Goal: Task Accomplishment & Management: Use online tool/utility

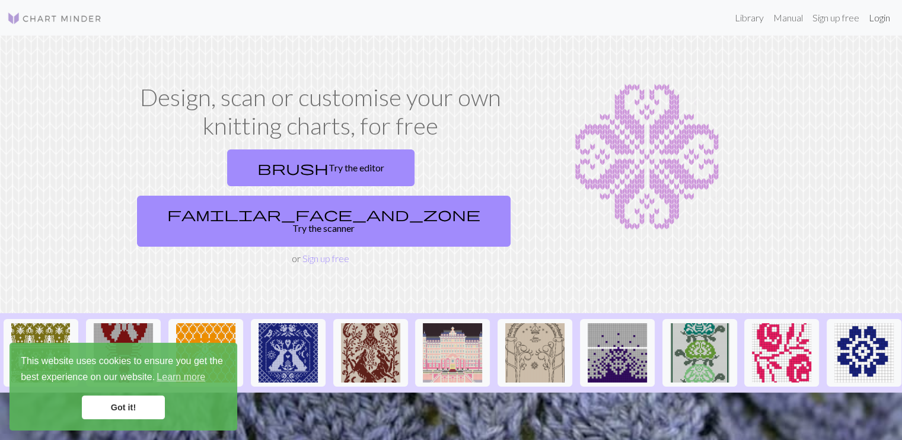
click at [881, 20] on link "Login" at bounding box center [879, 18] width 31 height 24
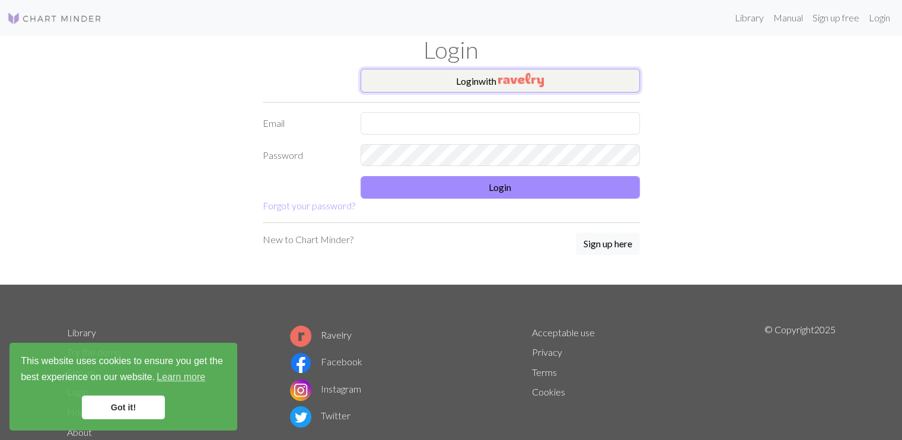
click at [479, 75] on button "Login with" at bounding box center [500, 81] width 279 height 24
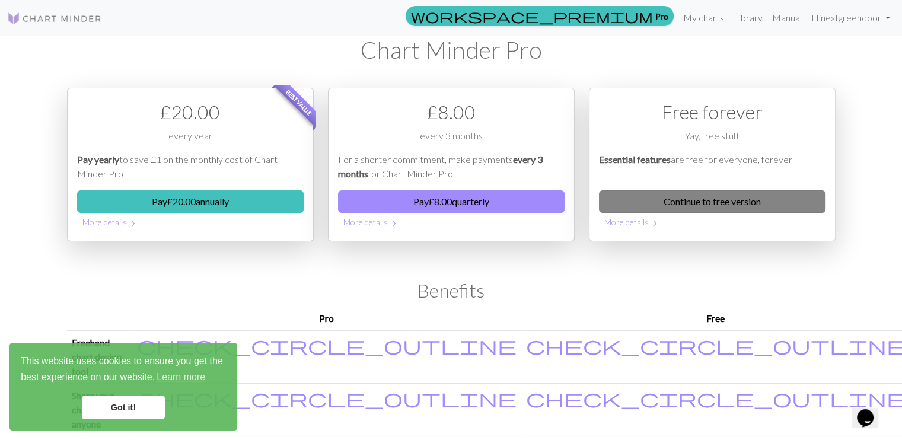
click at [746, 203] on link "Continue to free version" at bounding box center [712, 201] width 227 height 23
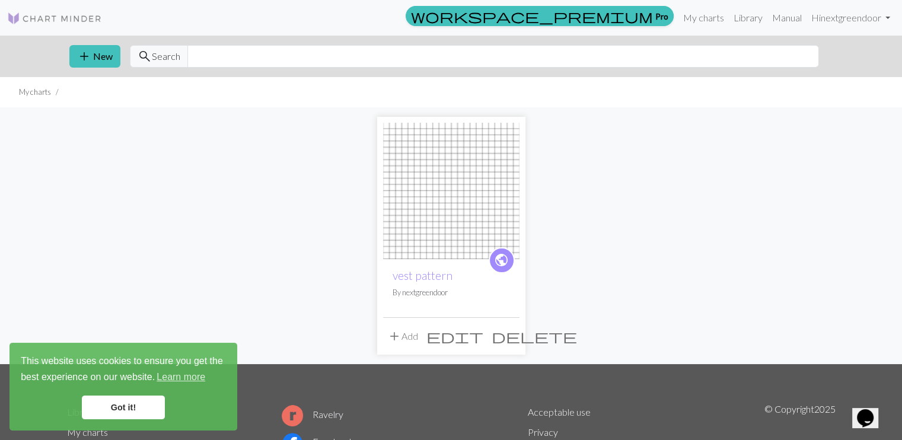
click at [479, 332] on span "edit" at bounding box center [454, 336] width 57 height 17
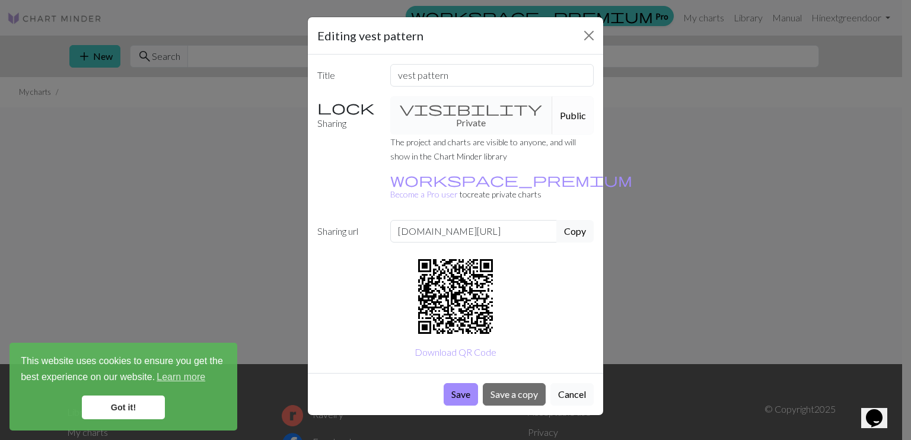
click at [580, 383] on button "Cancel" at bounding box center [571, 394] width 43 height 23
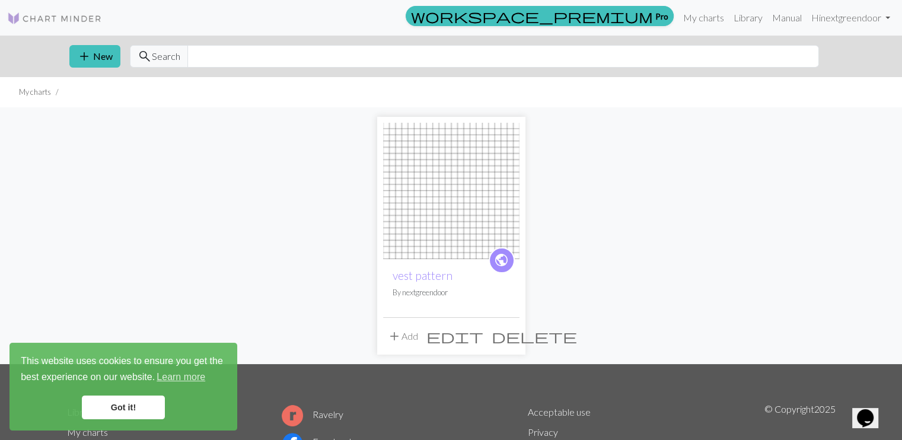
click at [508, 336] on span "delete" at bounding box center [534, 336] width 85 height 17
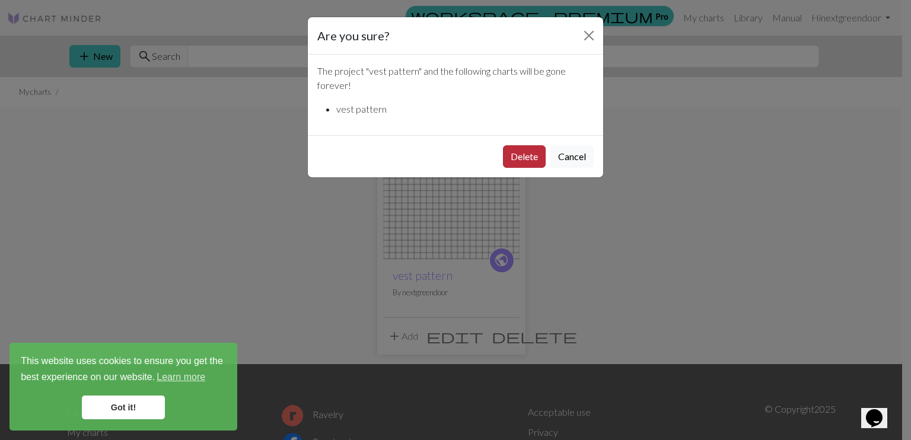
click at [526, 162] on button "Delete" at bounding box center [524, 156] width 43 height 23
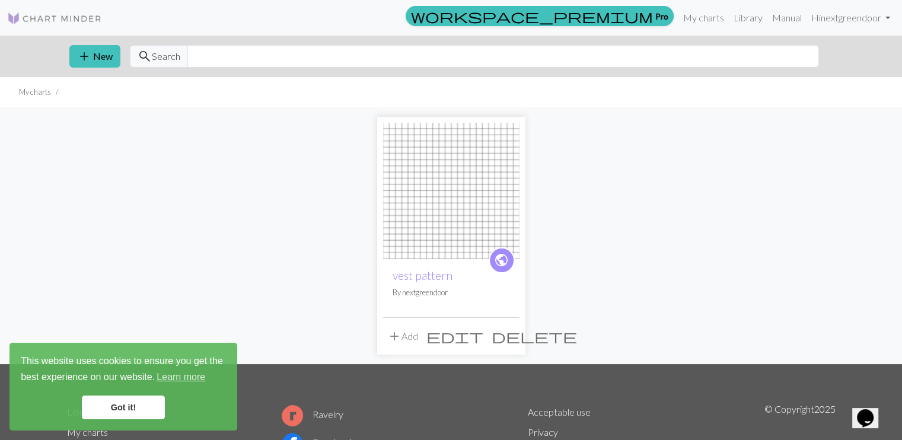
click at [524, 156] on div "public vest pattern By nextgreendoor add Add edit delete" at bounding box center [451, 236] width 148 height 238
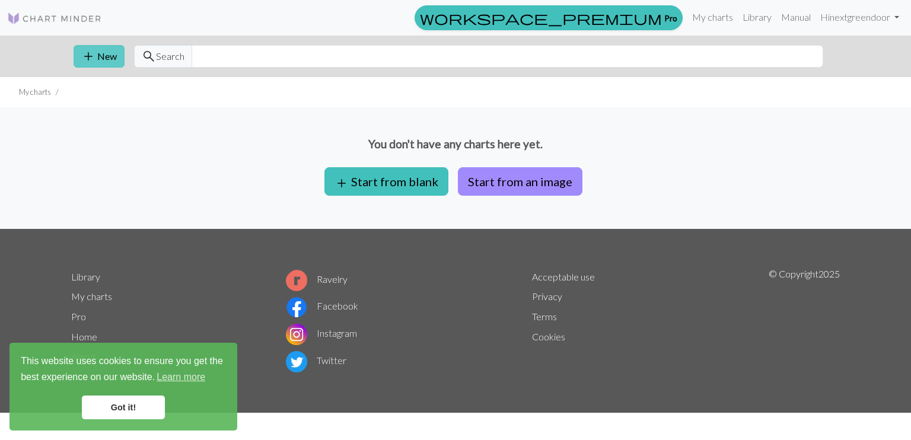
click at [88, 62] on span "add" at bounding box center [88, 56] width 14 height 17
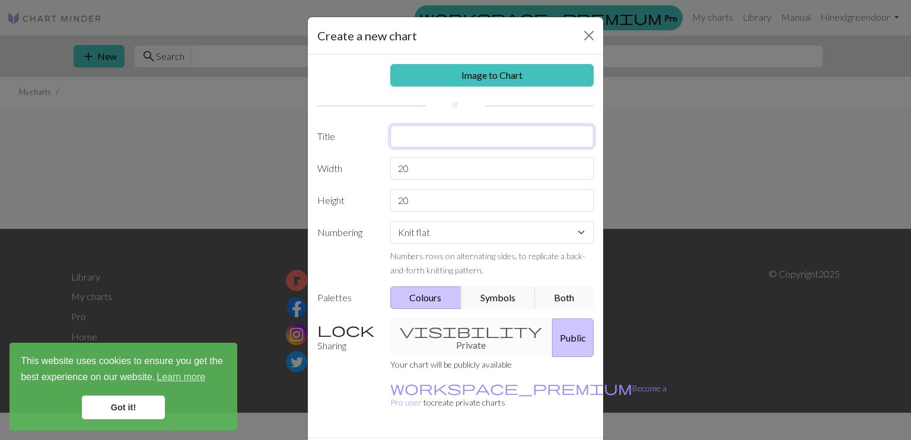
click at [419, 138] on input "text" at bounding box center [492, 136] width 204 height 23
type input "v"
type input "\"
type input "pattern"
type input "22"
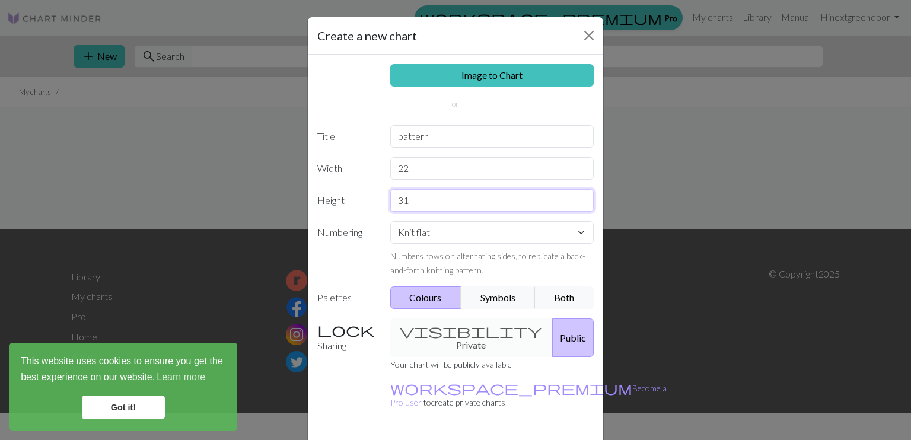
scroll to position [27, 0]
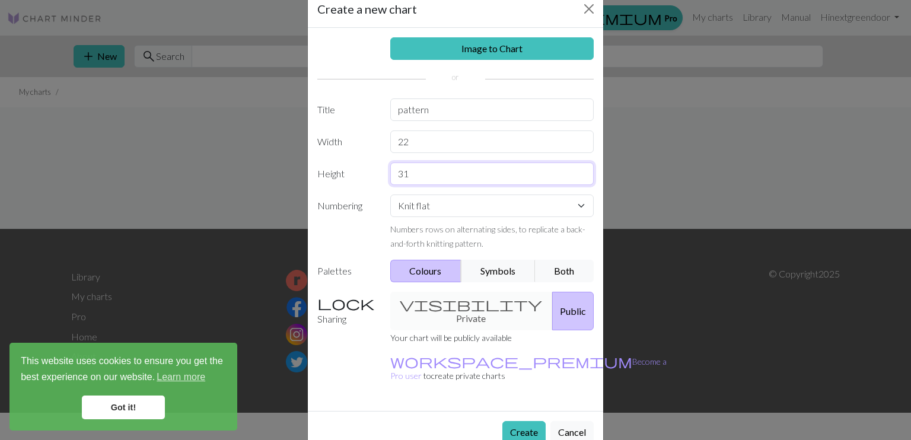
type input "31"
click at [466, 305] on div "visibility Private Public" at bounding box center [492, 311] width 218 height 39
click at [525, 421] on button "Create" at bounding box center [523, 432] width 43 height 23
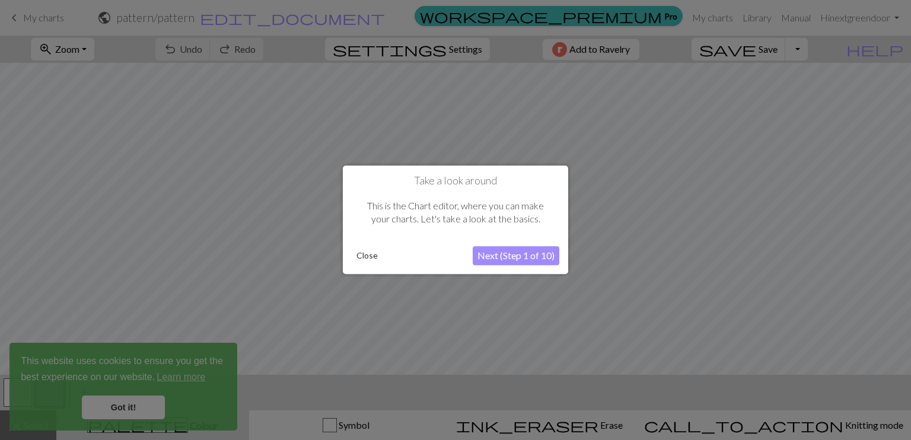
click at [361, 255] on button "Close" at bounding box center [367, 256] width 31 height 18
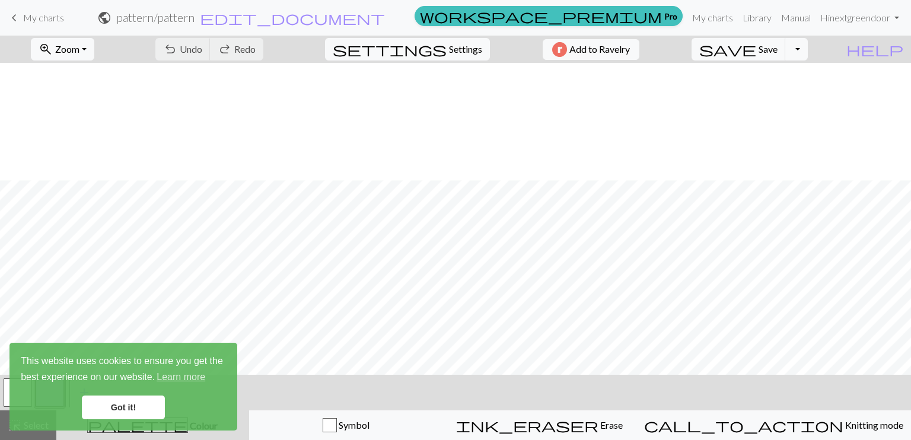
scroll to position [117, 0]
click at [451, 48] on span "Settings" at bounding box center [465, 49] width 33 height 14
select select "aran"
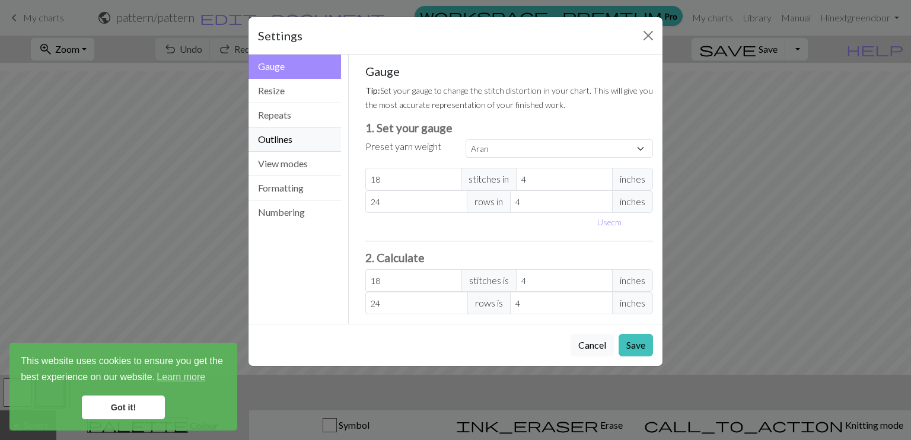
click at [299, 139] on button "Outlines" at bounding box center [295, 140] width 93 height 24
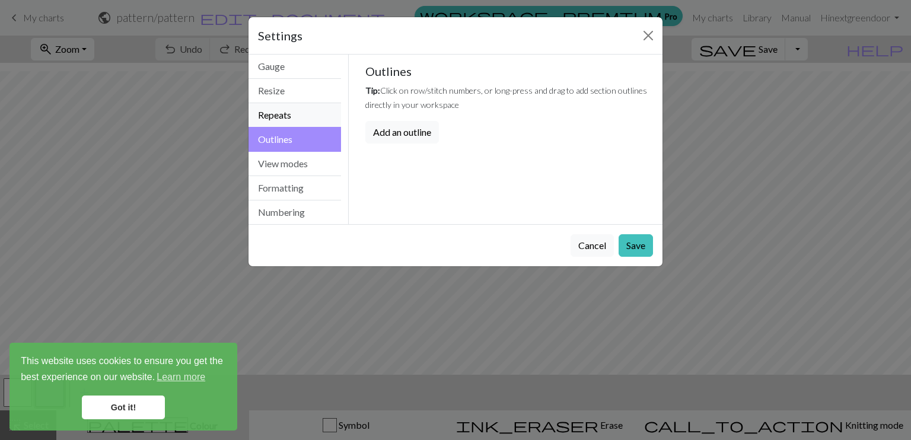
click at [296, 113] on button "Repeats" at bounding box center [295, 115] width 93 height 24
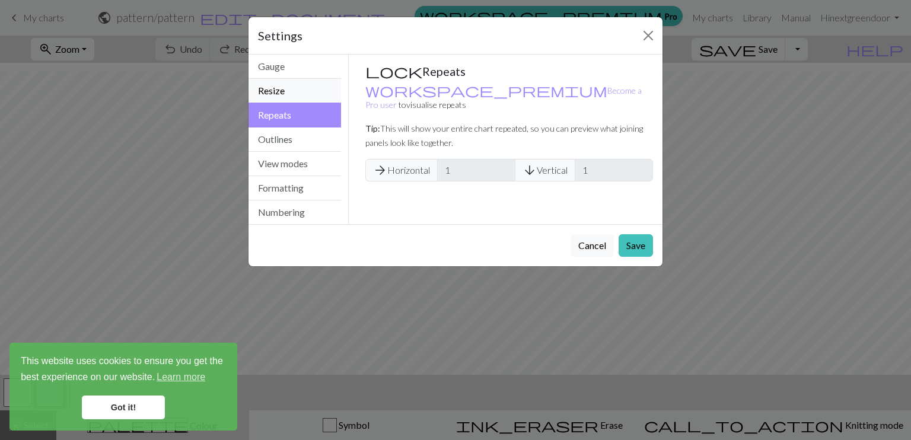
click at [300, 90] on button "Resize" at bounding box center [295, 91] width 93 height 24
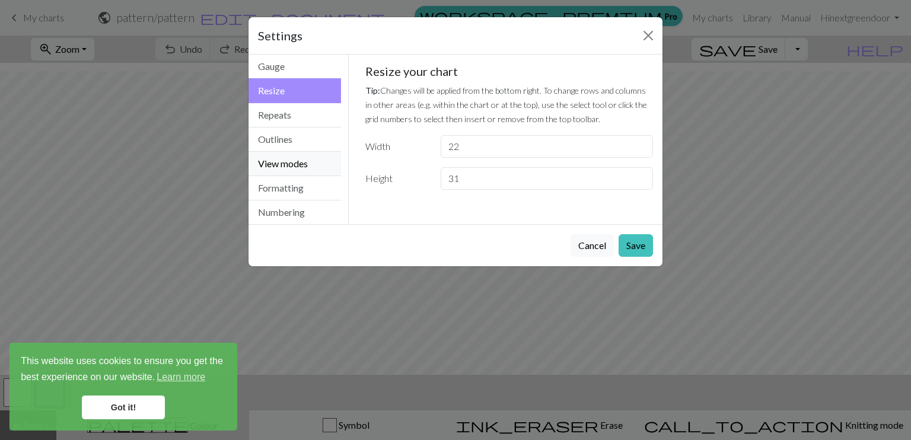
click at [298, 160] on button "View modes" at bounding box center [295, 164] width 93 height 24
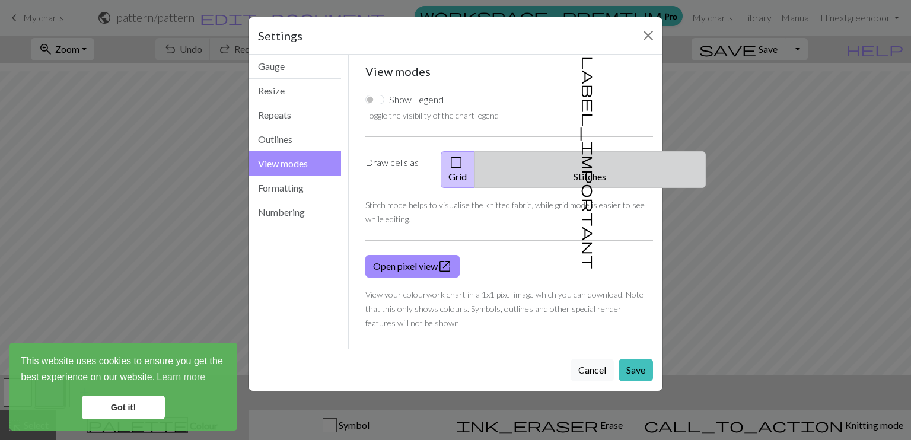
click at [588, 160] on button "label_important Stitches" at bounding box center [590, 169] width 231 height 37
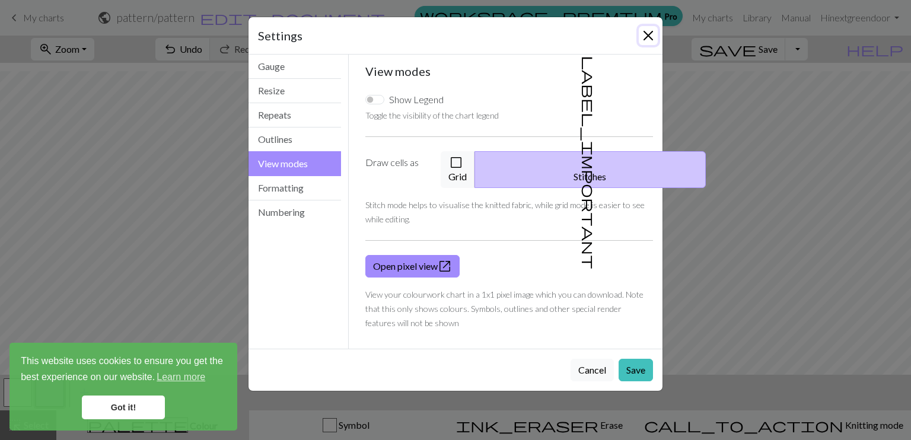
click at [647, 36] on button "Close" at bounding box center [648, 35] width 19 height 19
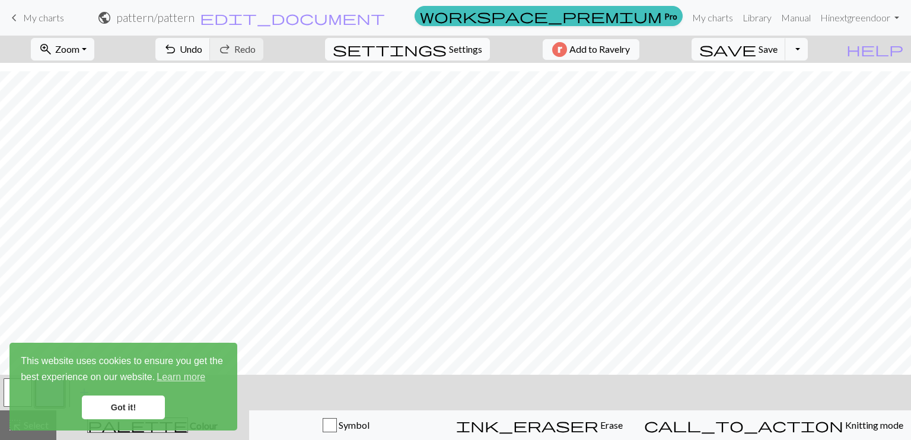
click at [454, 50] on span "Settings" at bounding box center [465, 49] width 33 height 14
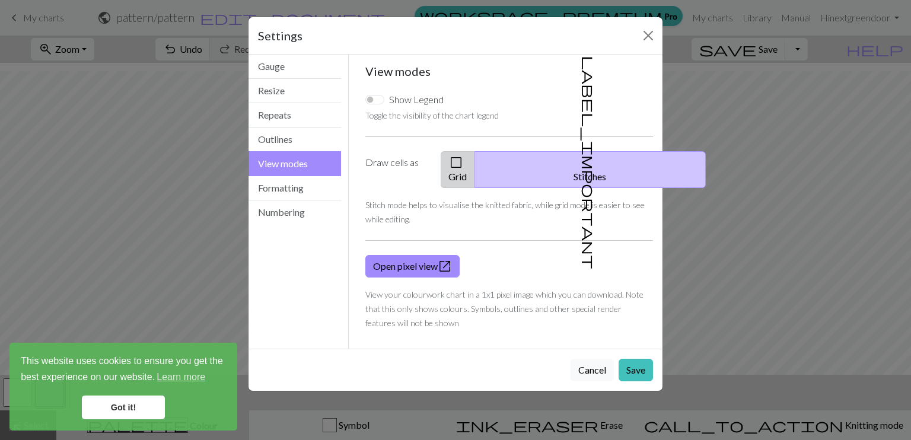
click at [475, 163] on button "check_box_outline_blank Grid" at bounding box center [458, 169] width 34 height 37
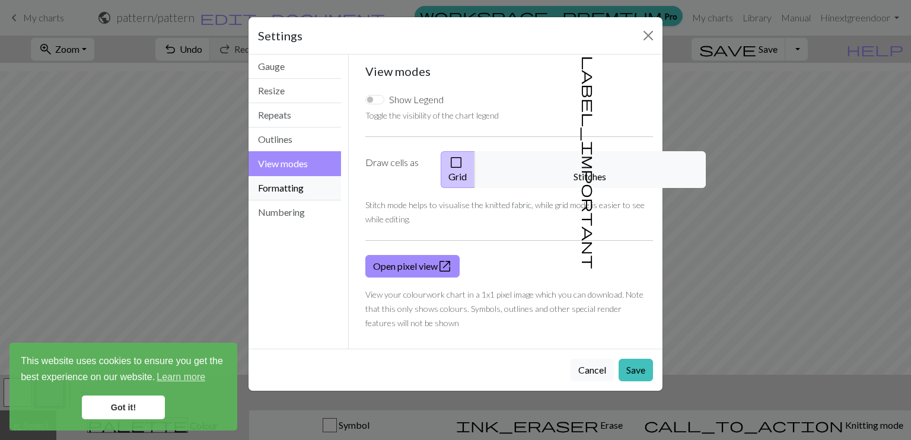
click at [301, 192] on button "Formatting" at bounding box center [295, 188] width 93 height 24
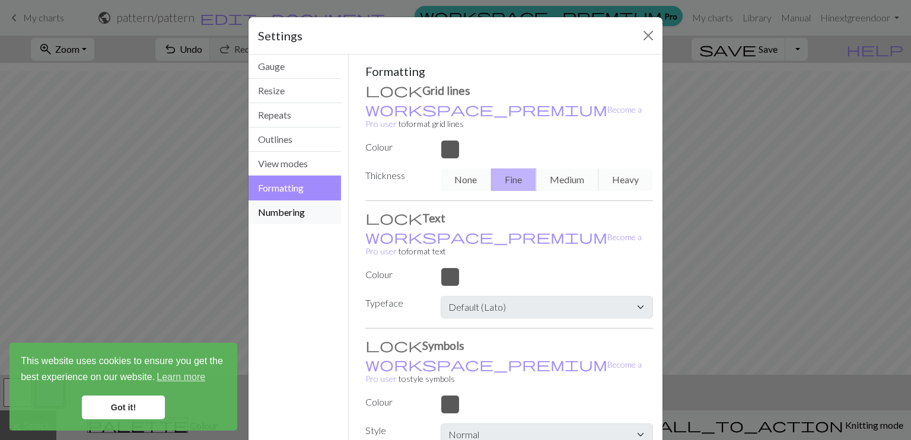
click at [289, 211] on button "Numbering" at bounding box center [295, 212] width 93 height 24
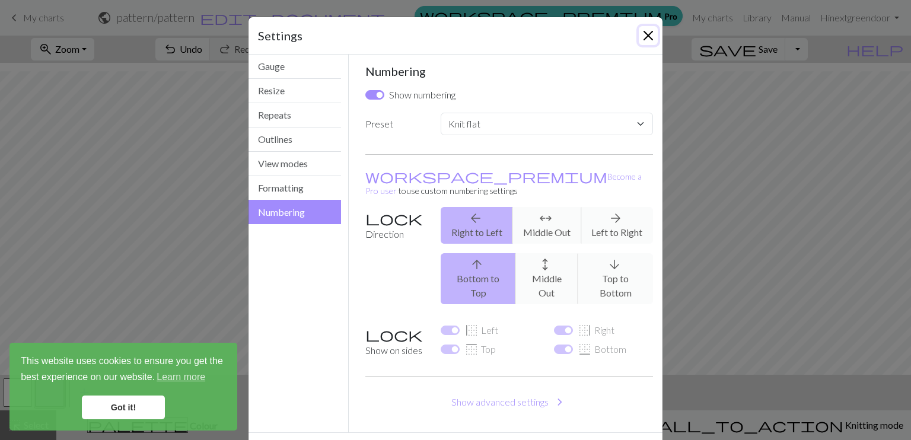
click at [640, 34] on button "Close" at bounding box center [648, 35] width 19 height 19
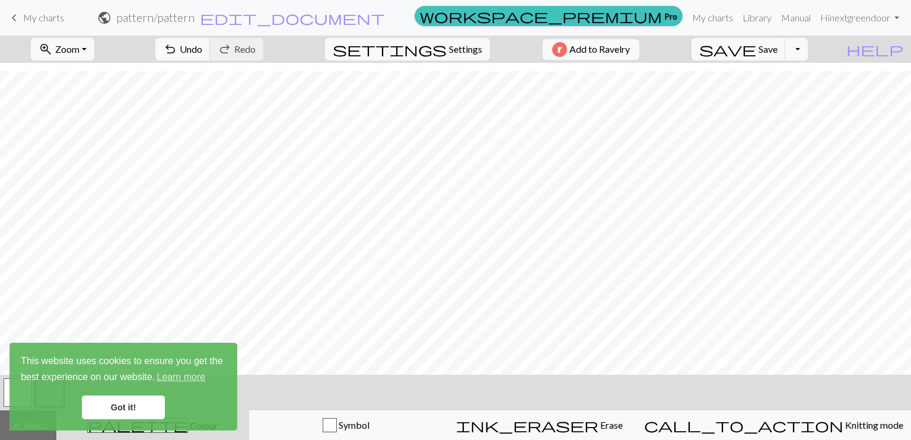
click at [125, 408] on link "Got it!" at bounding box center [123, 408] width 83 height 24
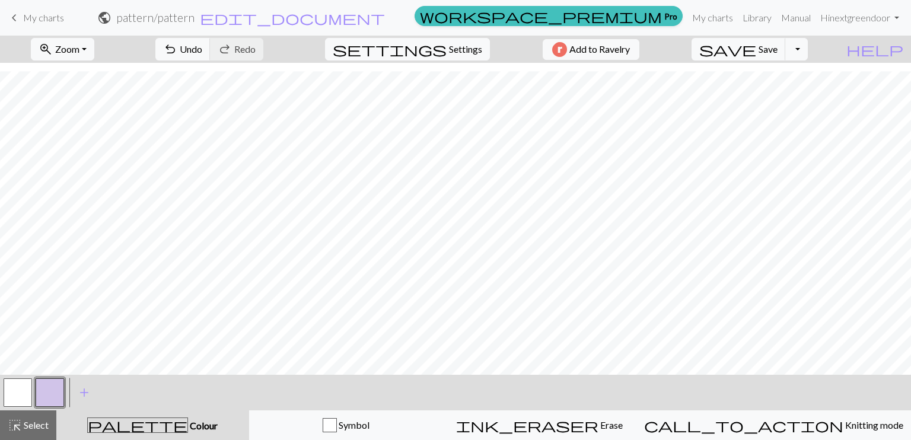
click at [188, 426] on span "Colour" at bounding box center [203, 425] width 30 height 11
click at [149, 422] on span "palette" at bounding box center [138, 425] width 100 height 17
click at [44, 395] on button "button" at bounding box center [50, 392] width 28 height 28
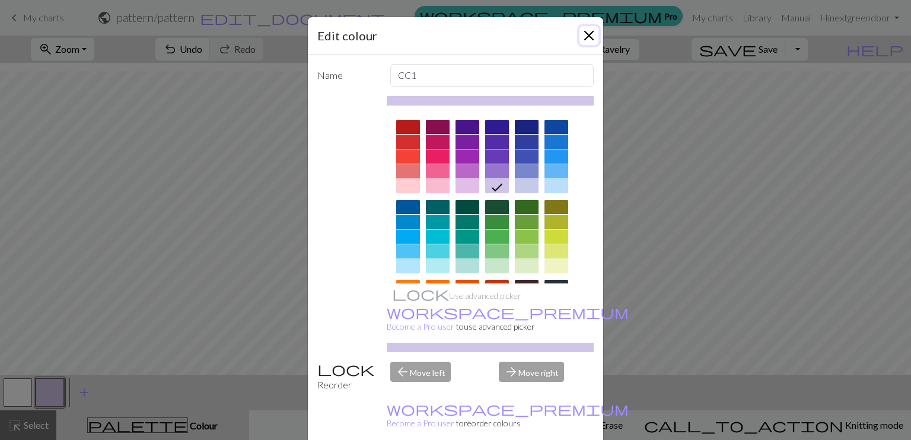
click at [584, 30] on button "Close" at bounding box center [589, 35] width 19 height 19
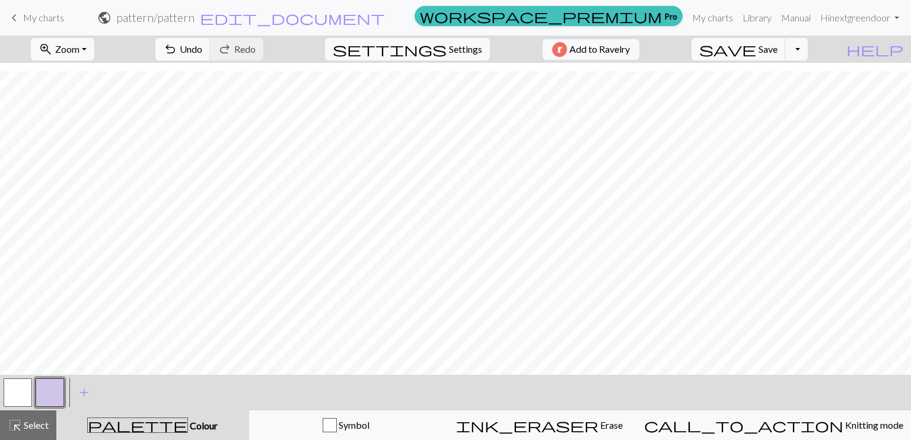
click at [43, 383] on button "button" at bounding box center [50, 392] width 28 height 28
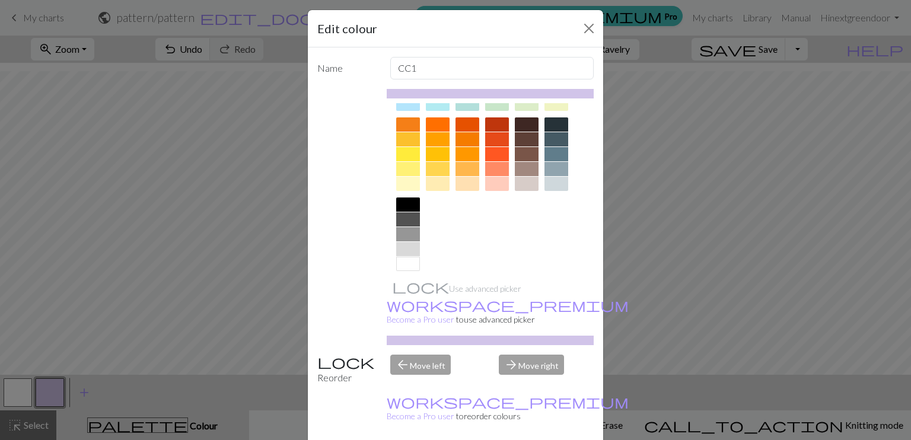
scroll to position [0, 0]
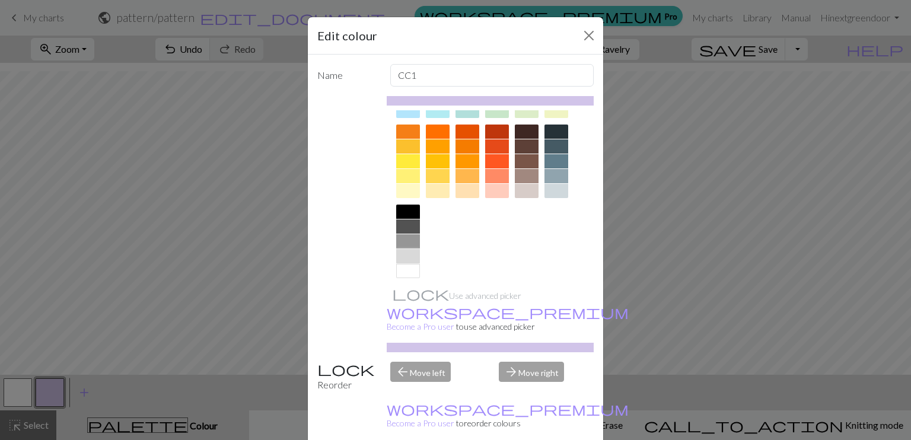
click at [396, 252] on div at bounding box center [408, 256] width 24 height 14
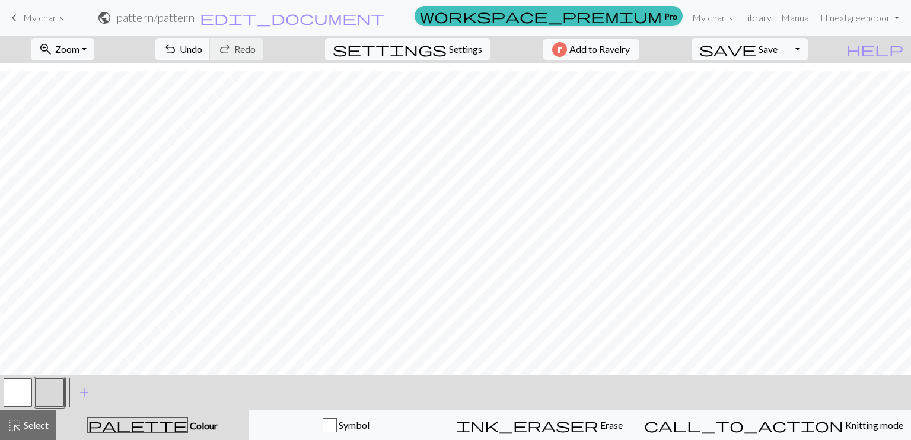
click at [45, 398] on button "button" at bounding box center [50, 392] width 28 height 28
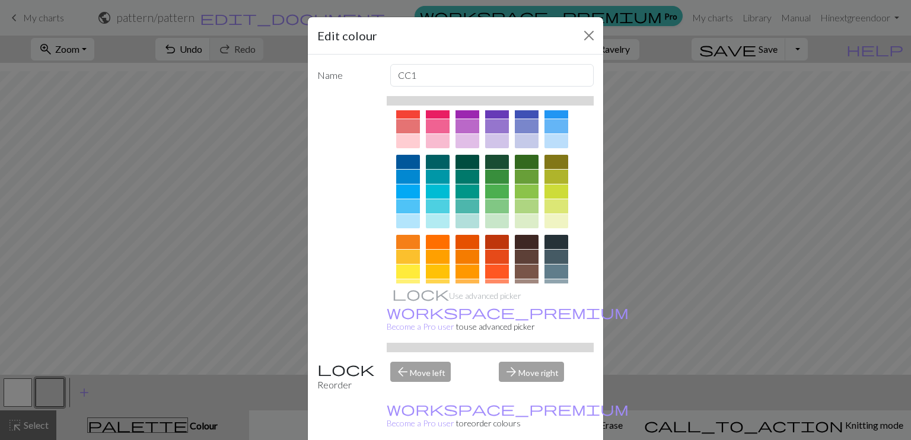
scroll to position [43, 0]
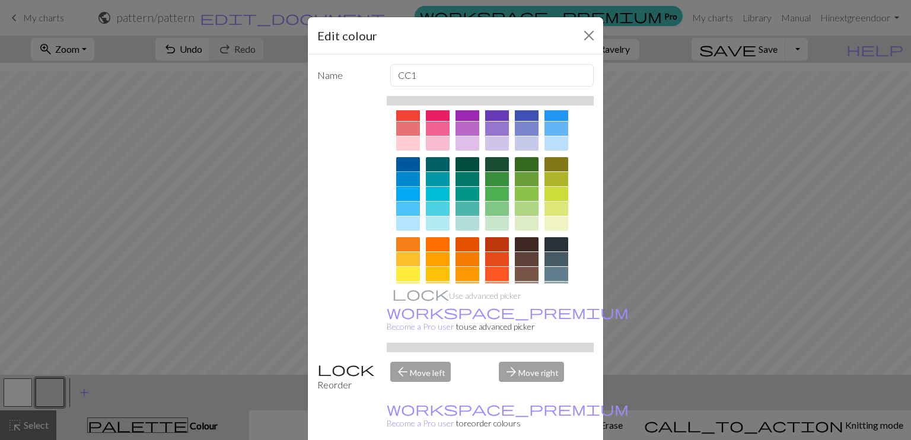
click at [400, 173] on div at bounding box center [408, 179] width 24 height 14
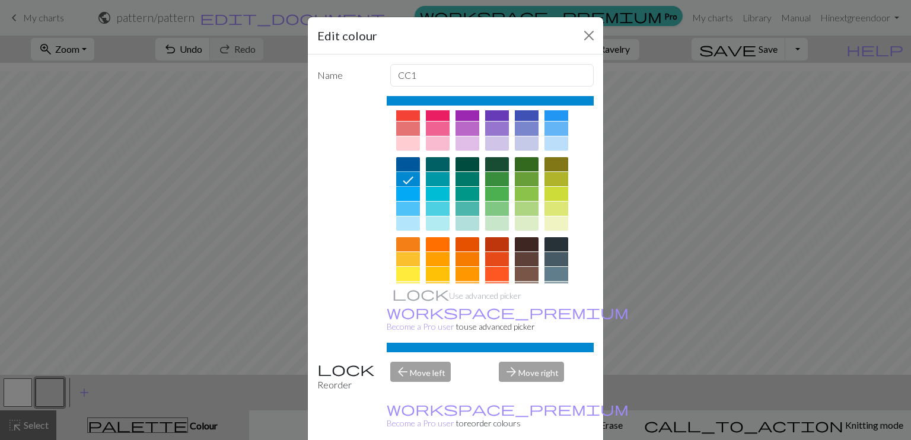
click at [405, 164] on div at bounding box center [408, 164] width 24 height 14
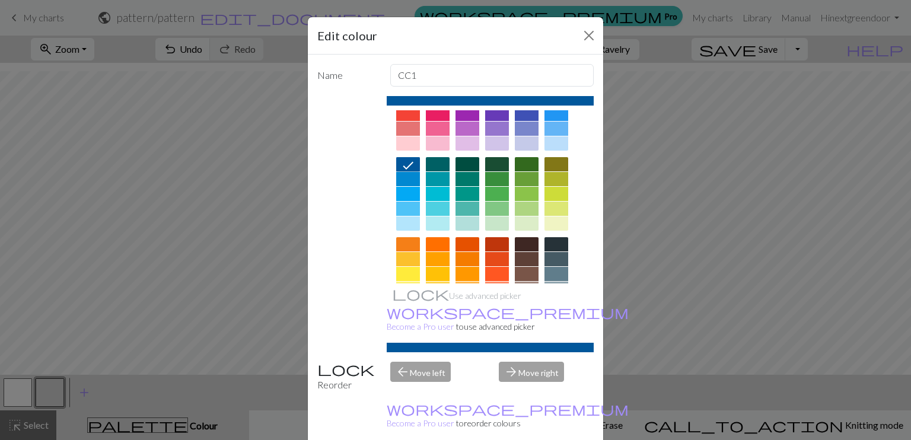
click at [403, 176] on div at bounding box center [408, 179] width 24 height 14
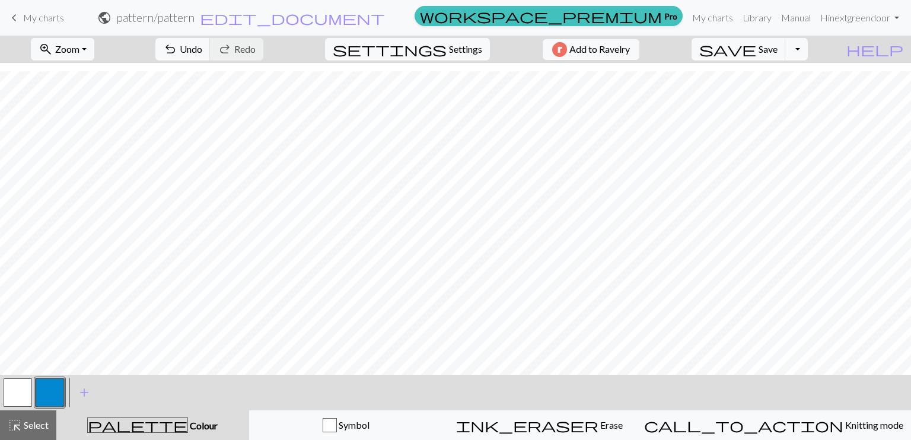
click at [48, 396] on button "button" at bounding box center [50, 392] width 28 height 28
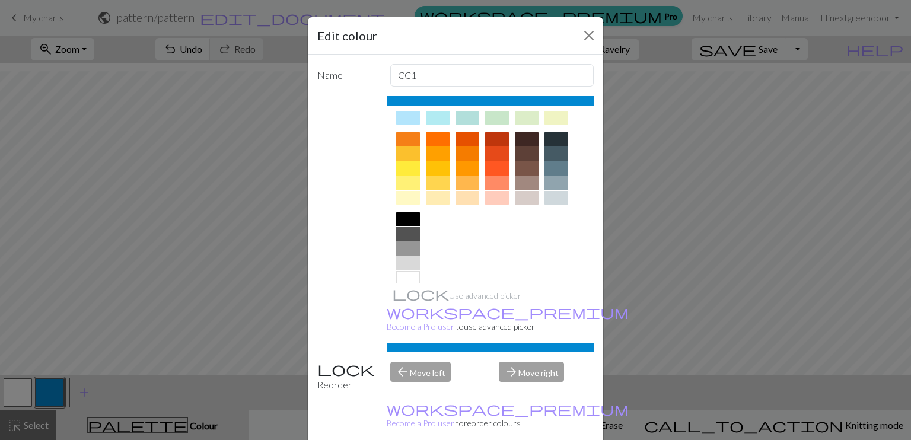
scroll to position [163, 0]
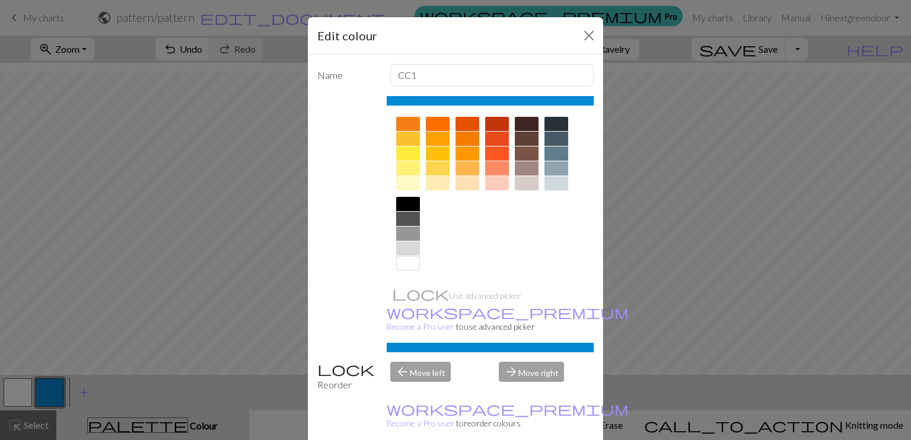
click at [407, 247] on div at bounding box center [408, 248] width 24 height 14
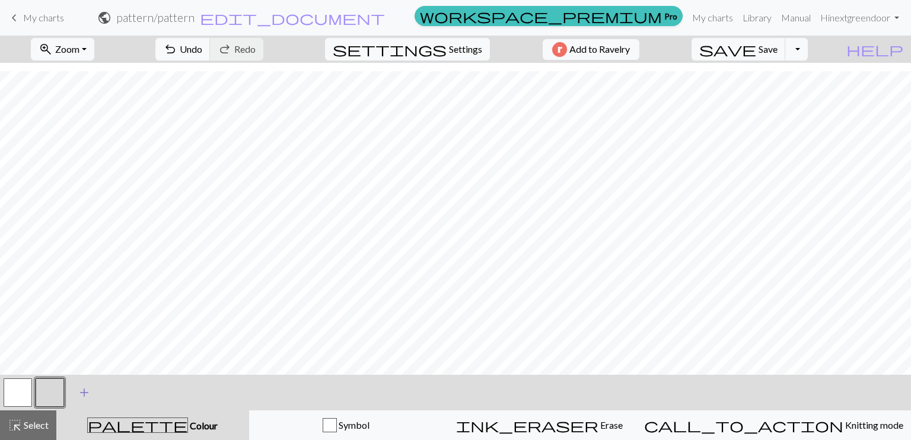
click at [83, 386] on span "add" at bounding box center [84, 392] width 14 height 17
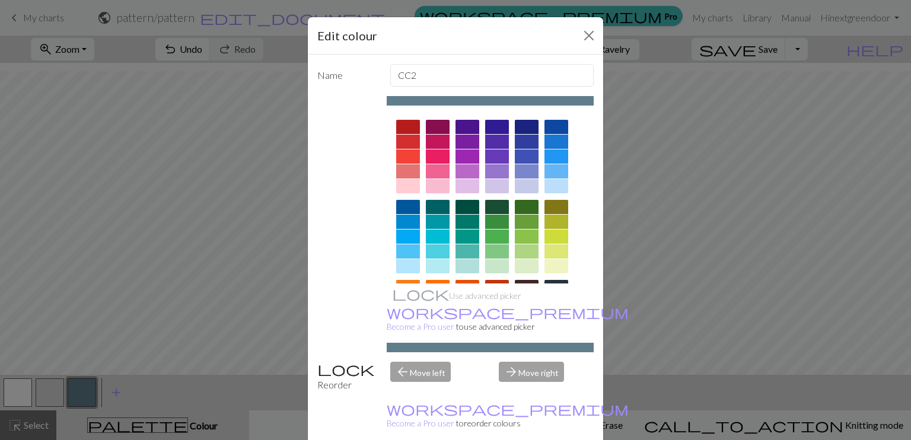
click at [405, 237] on div at bounding box center [408, 237] width 24 height 14
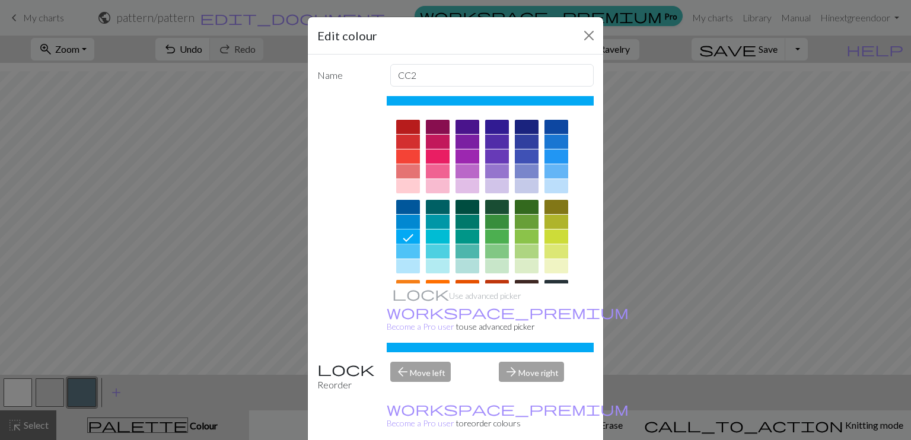
click at [403, 218] on div at bounding box center [408, 222] width 24 height 14
click at [583, 35] on button "Close" at bounding box center [589, 35] width 19 height 19
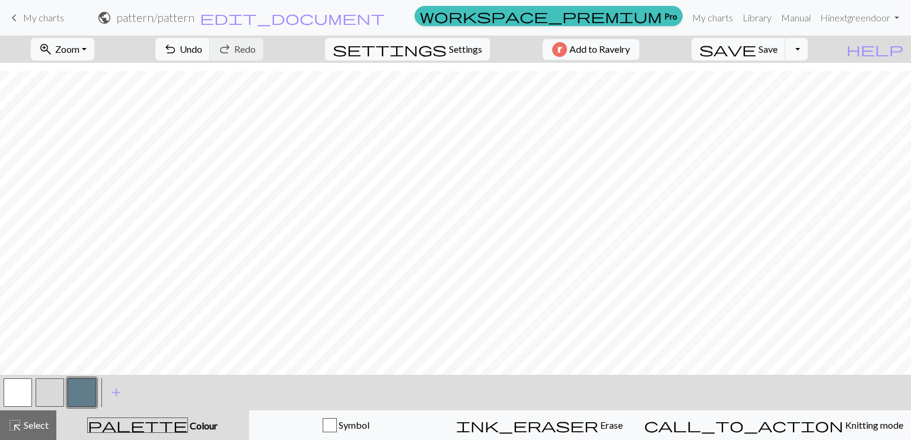
click at [89, 384] on button "button" at bounding box center [82, 392] width 28 height 28
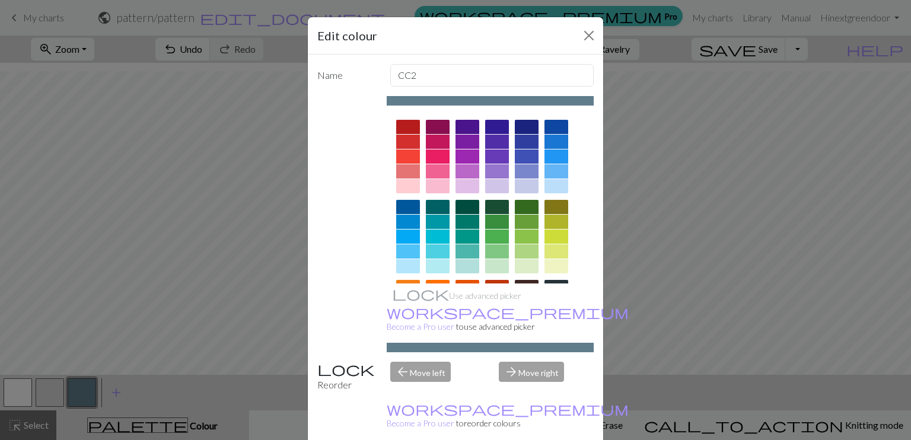
click at [406, 233] on div at bounding box center [408, 237] width 24 height 14
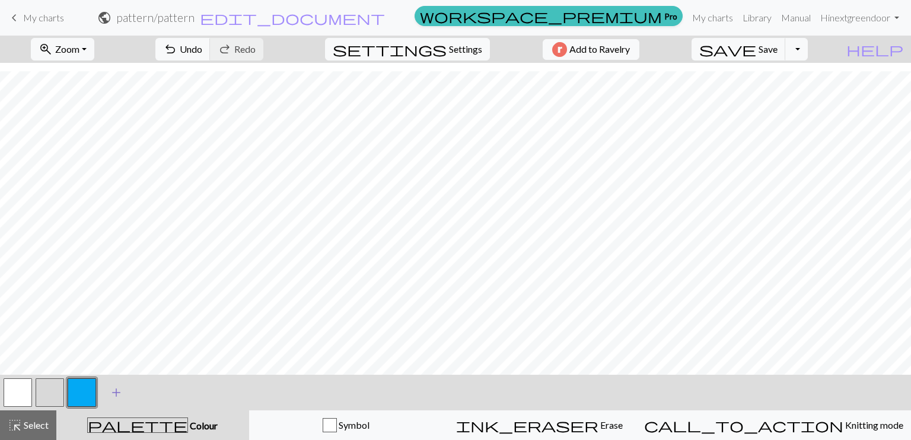
click at [117, 393] on span "add" at bounding box center [116, 392] width 14 height 17
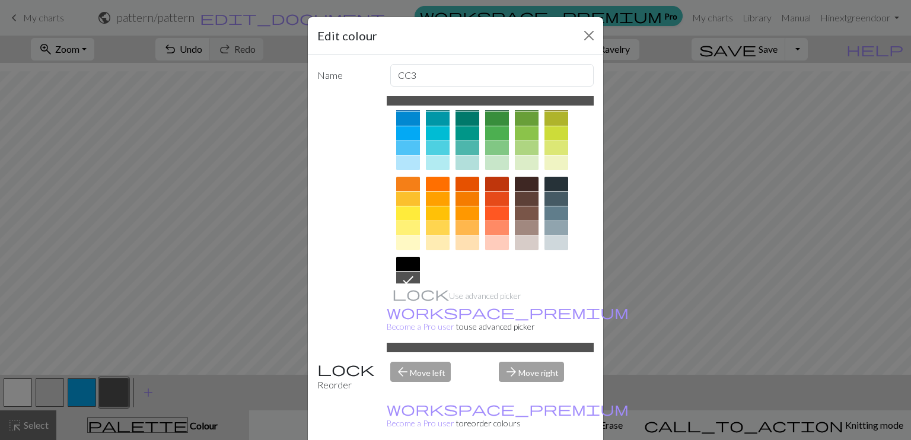
scroll to position [102, 0]
click at [494, 183] on div at bounding box center [497, 185] width 24 height 14
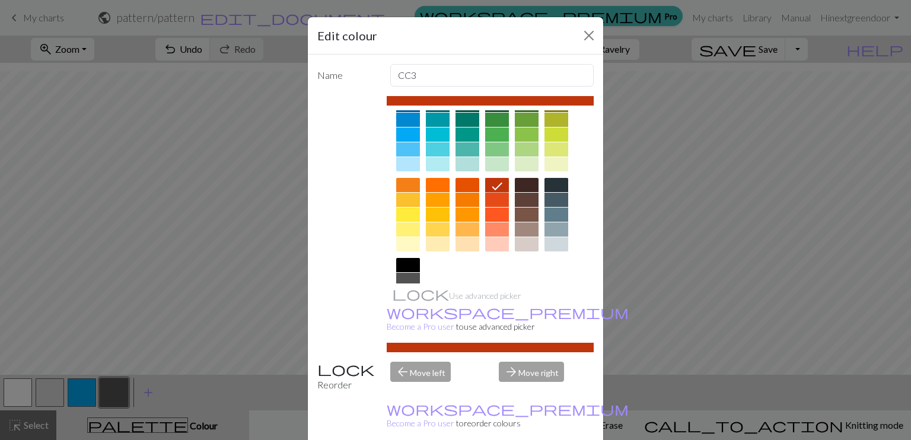
scroll to position [0, 0]
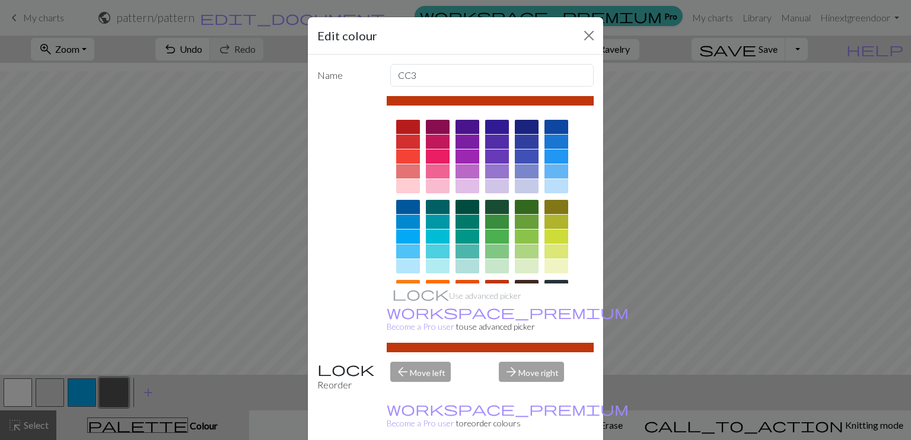
click at [408, 126] on div at bounding box center [408, 127] width 24 height 14
click at [408, 147] on div at bounding box center [408, 142] width 24 height 14
click at [406, 152] on div at bounding box center [408, 156] width 24 height 14
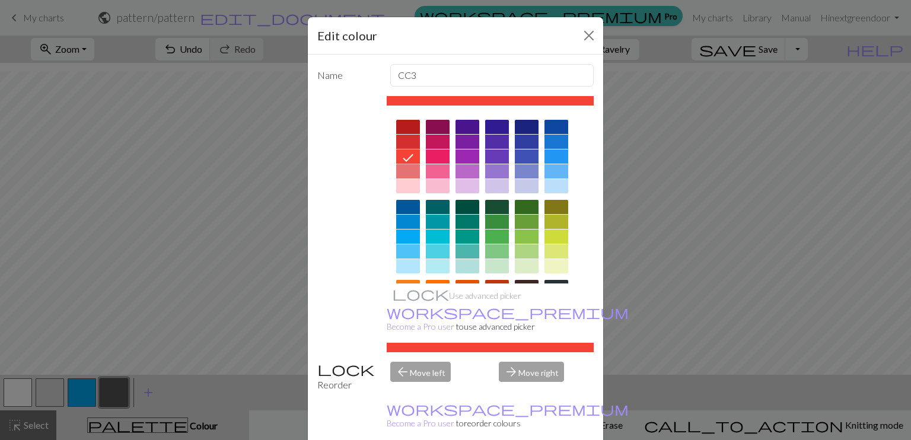
click at [409, 168] on div at bounding box center [408, 171] width 24 height 14
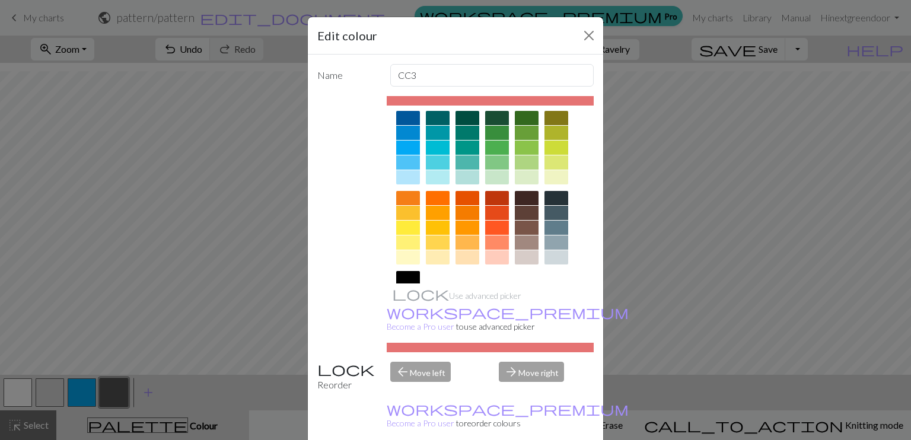
scroll to position [92, 0]
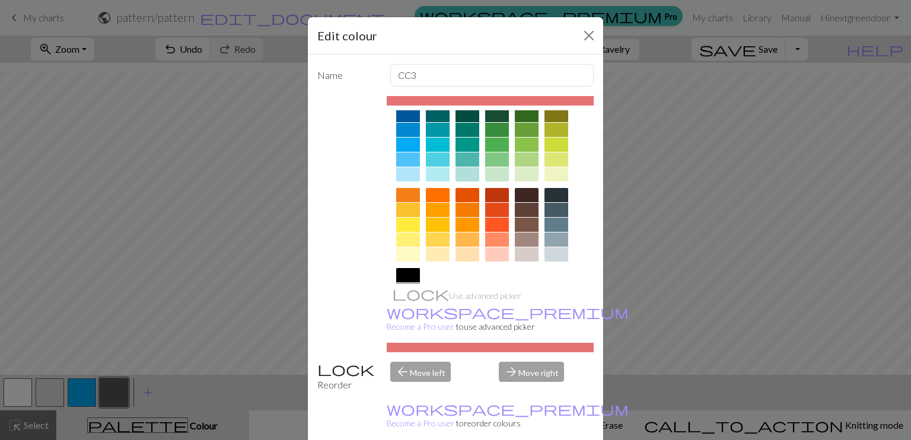
click at [495, 196] on div at bounding box center [497, 195] width 24 height 14
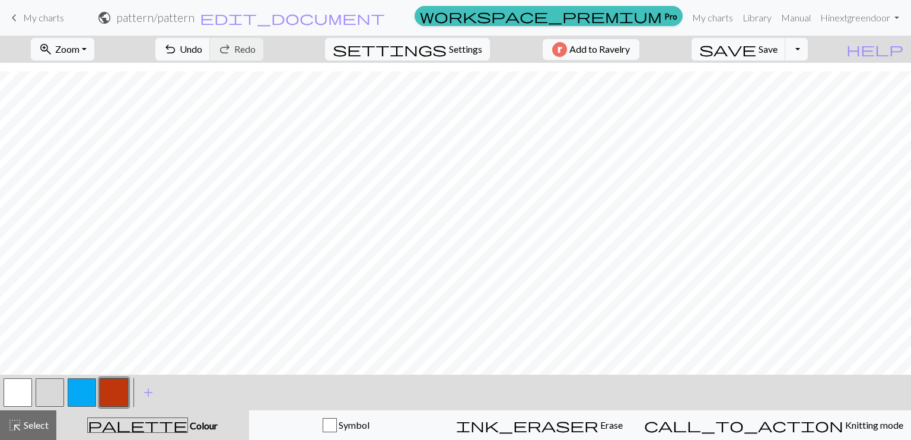
click at [108, 384] on button "button" at bounding box center [114, 392] width 28 height 28
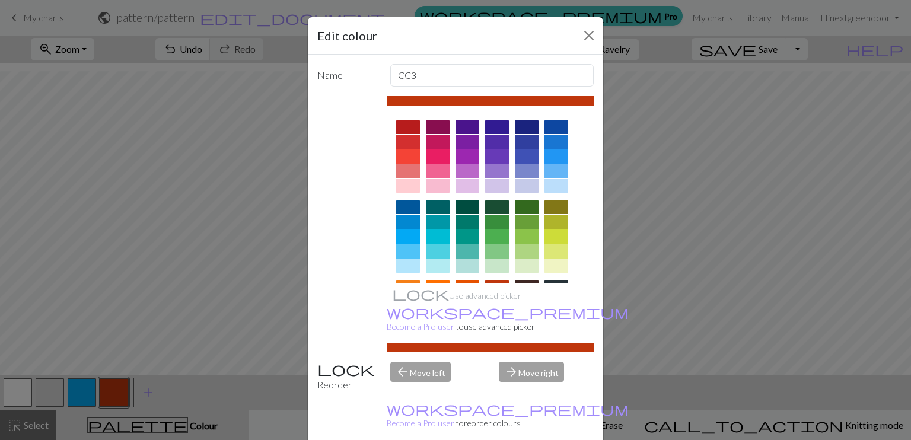
click at [403, 168] on div at bounding box center [408, 171] width 24 height 14
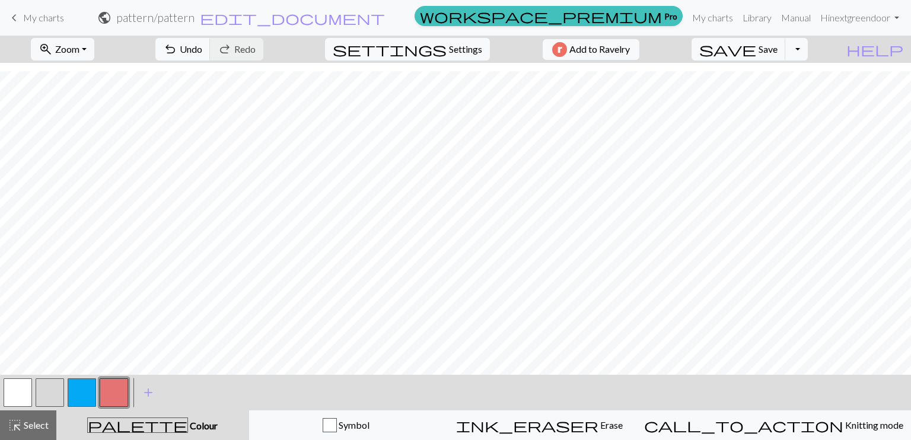
click at [84, 391] on button "button" at bounding box center [82, 392] width 28 height 28
click at [85, 383] on button "button" at bounding box center [82, 392] width 28 height 28
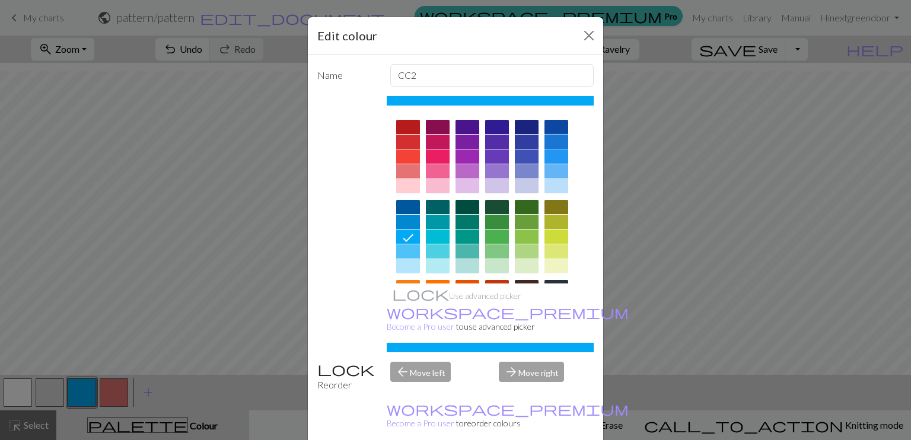
click at [555, 139] on div at bounding box center [557, 142] width 24 height 14
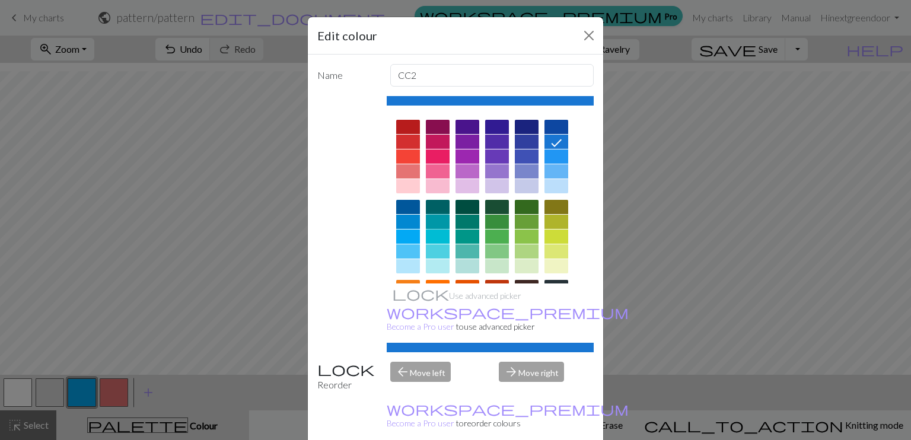
click at [435, 220] on div at bounding box center [438, 222] width 24 height 14
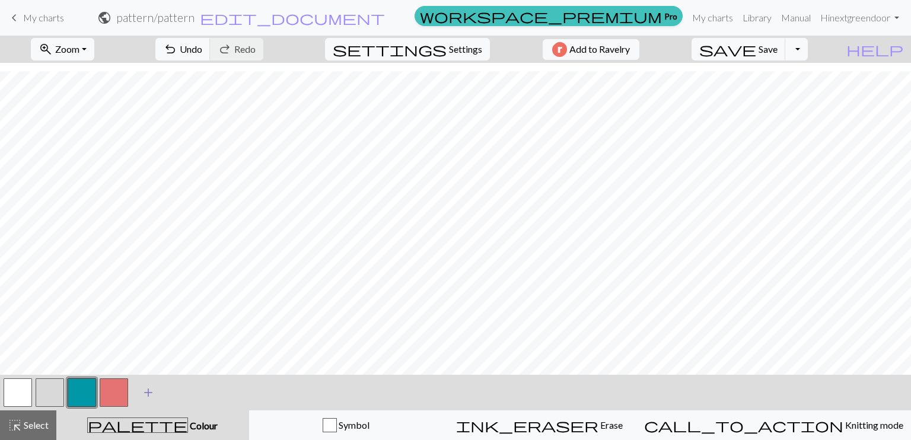
click at [146, 390] on span "add" at bounding box center [148, 392] width 14 height 17
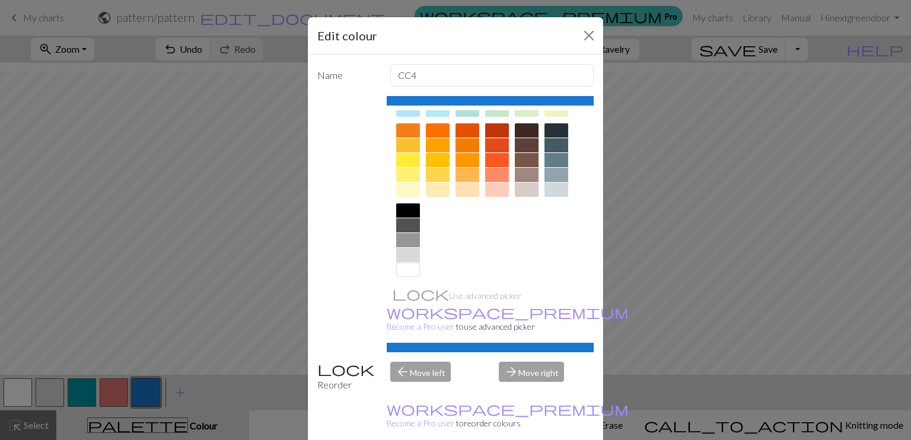
scroll to position [161, 0]
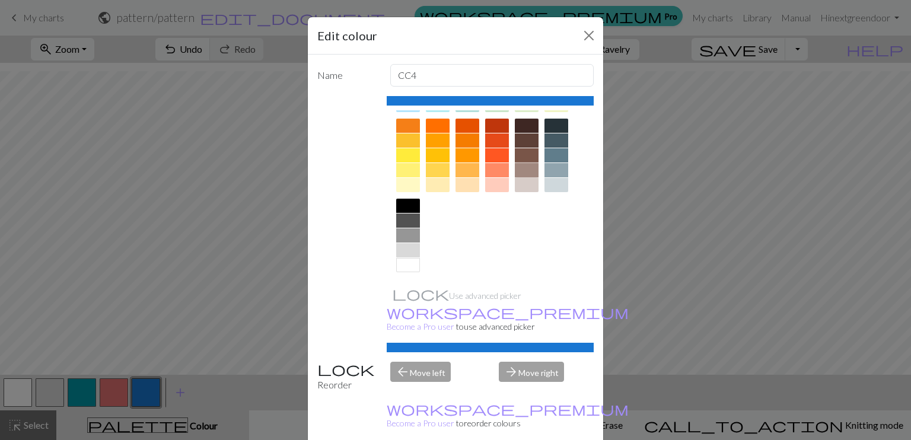
click at [523, 171] on div at bounding box center [527, 170] width 24 height 14
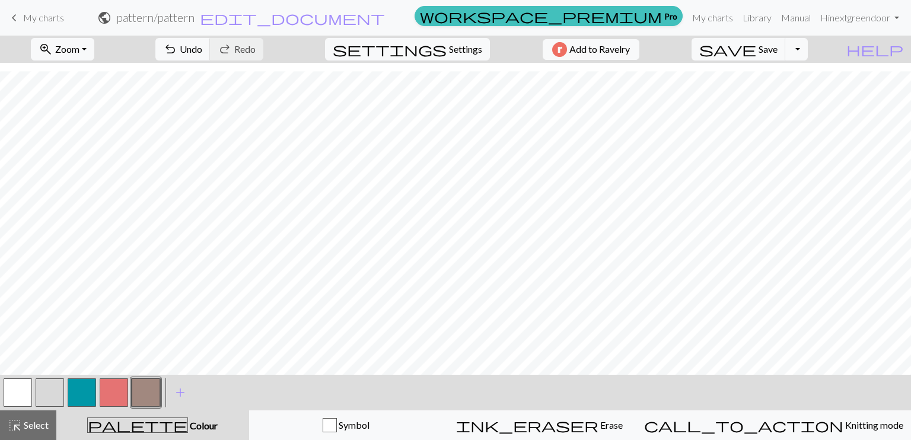
click at [58, 393] on button "button" at bounding box center [50, 392] width 28 height 28
click at [84, 389] on button "button" at bounding box center [82, 392] width 28 height 28
click at [181, 393] on span "add" at bounding box center [180, 392] width 14 height 17
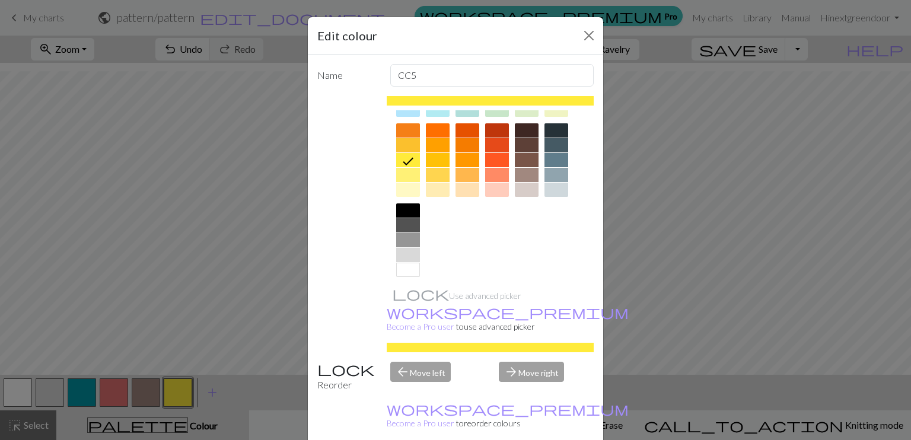
scroll to position [136, 0]
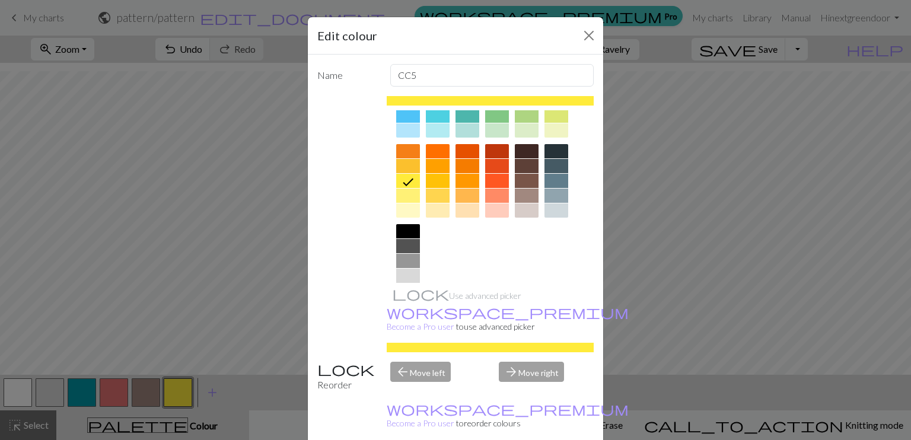
click at [406, 242] on div at bounding box center [408, 246] width 24 height 14
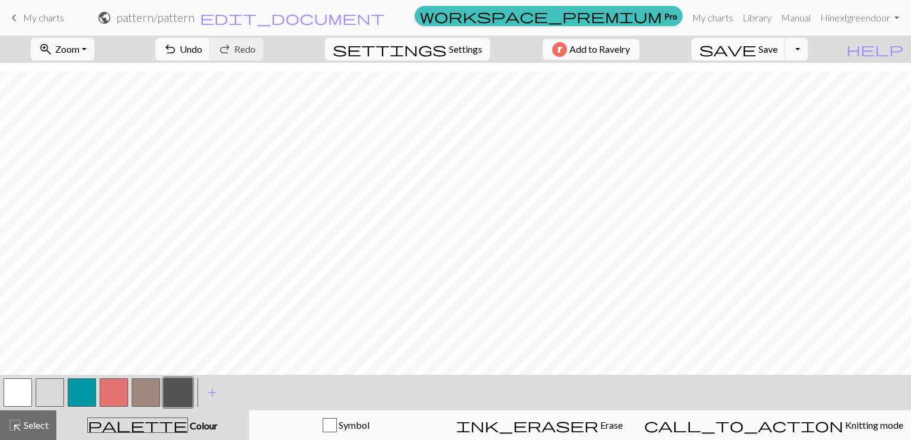
click at [143, 390] on button "button" at bounding box center [146, 392] width 28 height 28
click at [83, 390] on button "button" at bounding box center [82, 392] width 28 height 28
click at [57, 400] on button "button" at bounding box center [50, 392] width 28 height 28
click at [146, 399] on button "button" at bounding box center [146, 392] width 28 height 28
click at [114, 389] on button "button" at bounding box center [114, 392] width 28 height 28
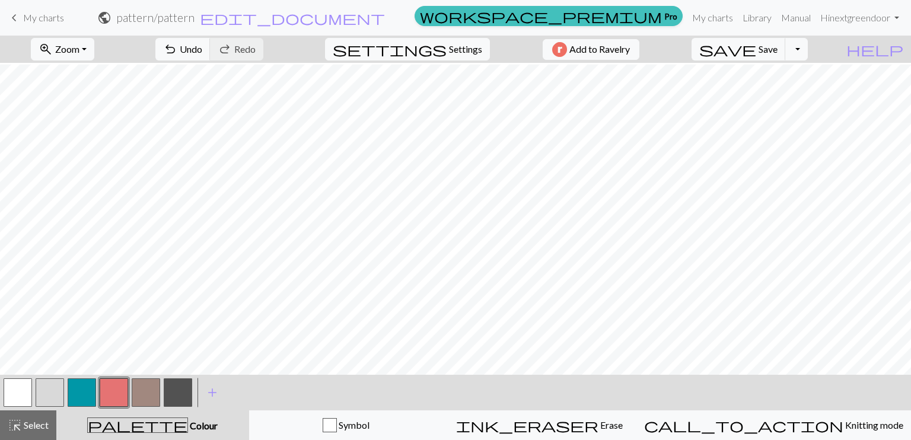
scroll to position [81, 0]
click at [84, 396] on button "button" at bounding box center [82, 392] width 28 height 28
click at [177, 394] on button "button" at bounding box center [178, 392] width 28 height 28
click at [85, 393] on button "button" at bounding box center [82, 392] width 28 height 28
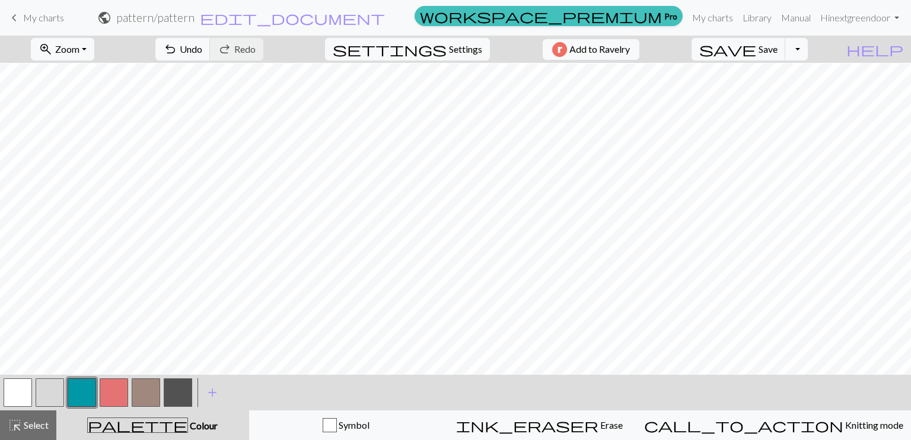
click at [47, 398] on button "button" at bounding box center [50, 392] width 28 height 28
click at [147, 387] on button "button" at bounding box center [146, 392] width 28 height 28
click at [85, 393] on button "button" at bounding box center [82, 392] width 28 height 28
click at [116, 396] on button "button" at bounding box center [114, 392] width 28 height 28
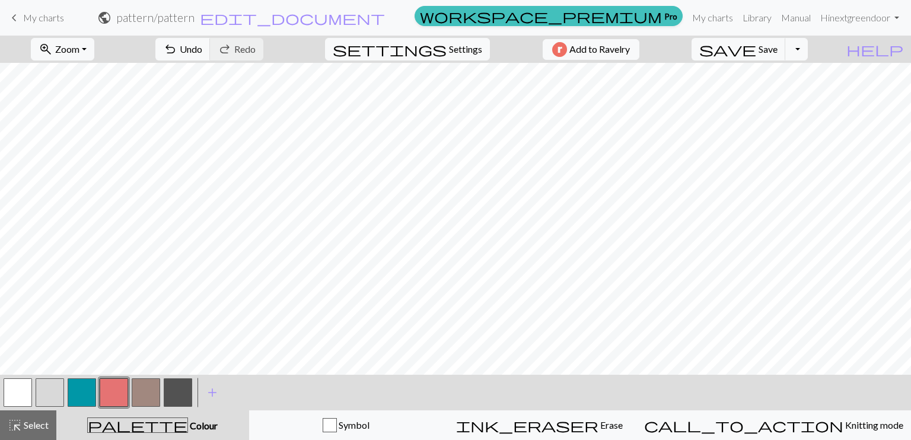
click at [77, 389] on button "button" at bounding box center [82, 392] width 28 height 28
click at [176, 393] on button "button" at bounding box center [178, 392] width 28 height 28
click at [117, 389] on button "button" at bounding box center [114, 392] width 28 height 28
click at [146, 389] on button "button" at bounding box center [146, 392] width 28 height 28
click at [82, 396] on button "button" at bounding box center [82, 392] width 28 height 28
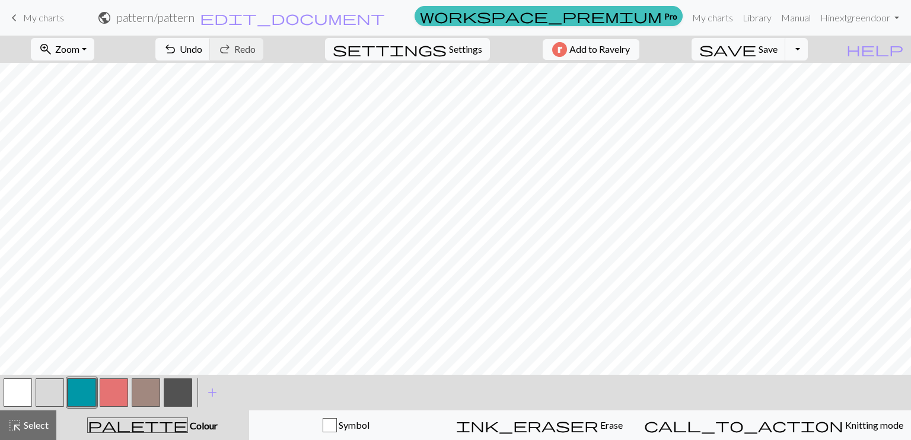
click at [54, 388] on button "button" at bounding box center [50, 392] width 28 height 28
click at [94, 53] on button "zoom_in Zoom Zoom" at bounding box center [62, 49] width 63 height 23
click at [99, 142] on button "50%" at bounding box center [78, 142] width 94 height 19
click at [116, 393] on button "button" at bounding box center [114, 392] width 28 height 28
click at [119, 393] on button "button" at bounding box center [114, 392] width 28 height 28
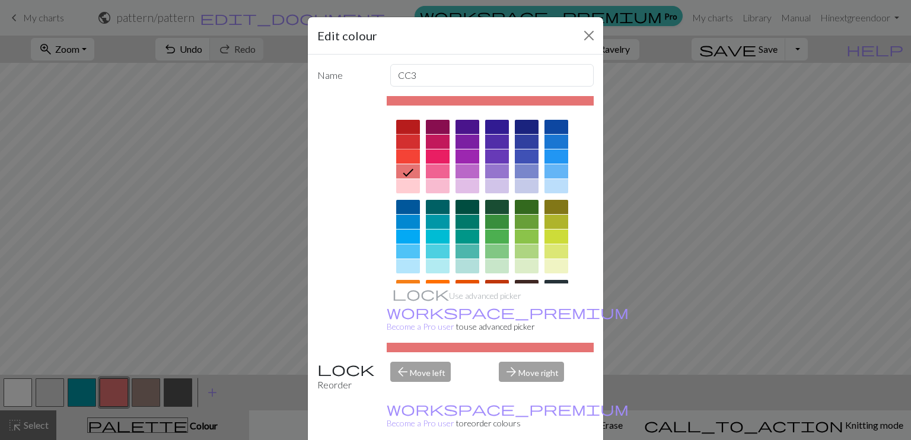
click at [406, 138] on div at bounding box center [408, 142] width 24 height 14
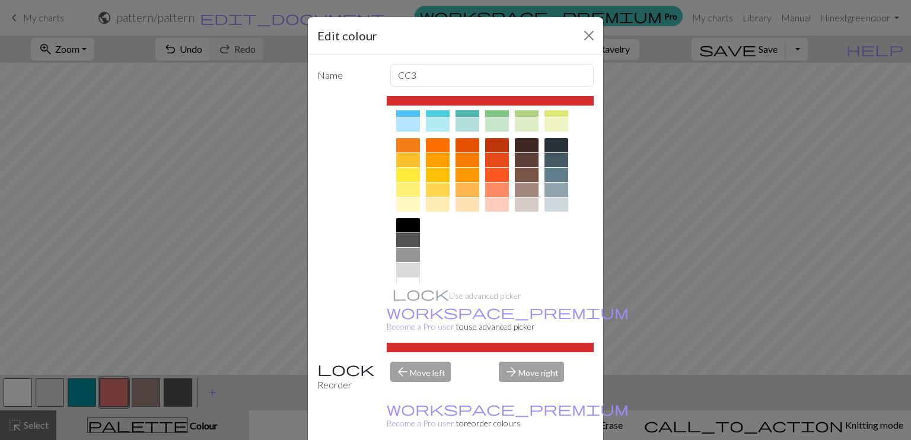
scroll to position [142, 0]
click at [491, 149] on div at bounding box center [497, 145] width 24 height 14
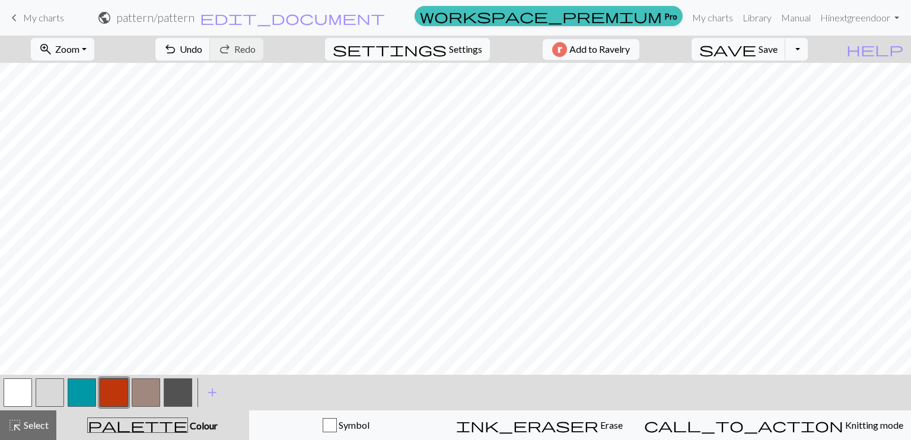
click at [114, 390] on button "button" at bounding box center [114, 392] width 28 height 28
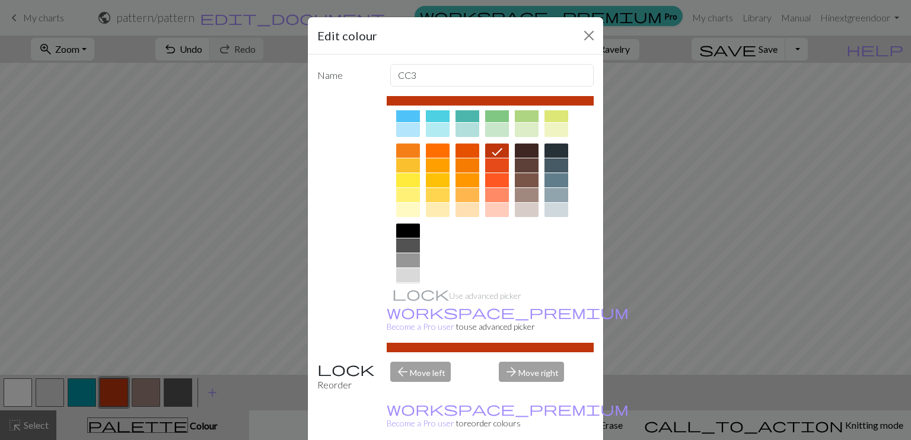
scroll to position [140, 0]
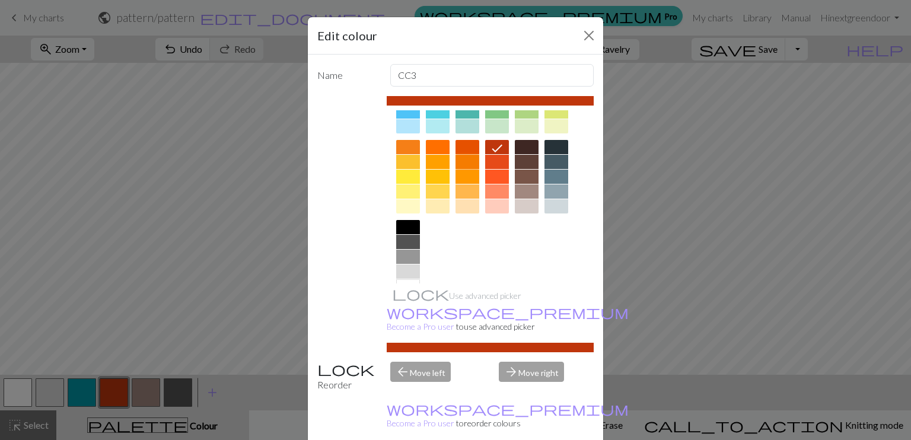
click at [468, 155] on div at bounding box center [468, 162] width 24 height 14
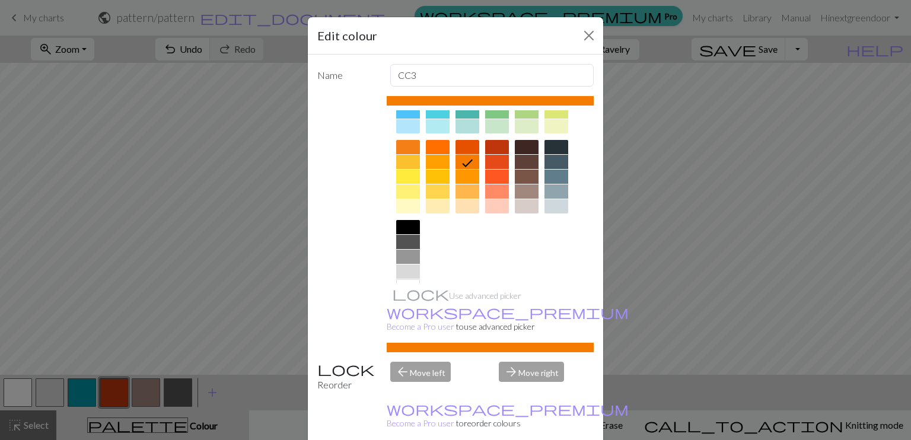
click at [464, 141] on div at bounding box center [468, 147] width 24 height 14
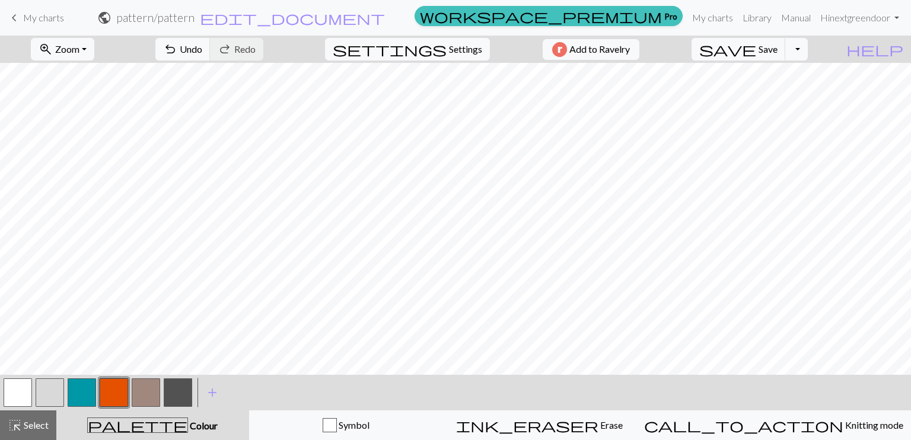
click at [119, 385] on button "button" at bounding box center [114, 392] width 28 height 28
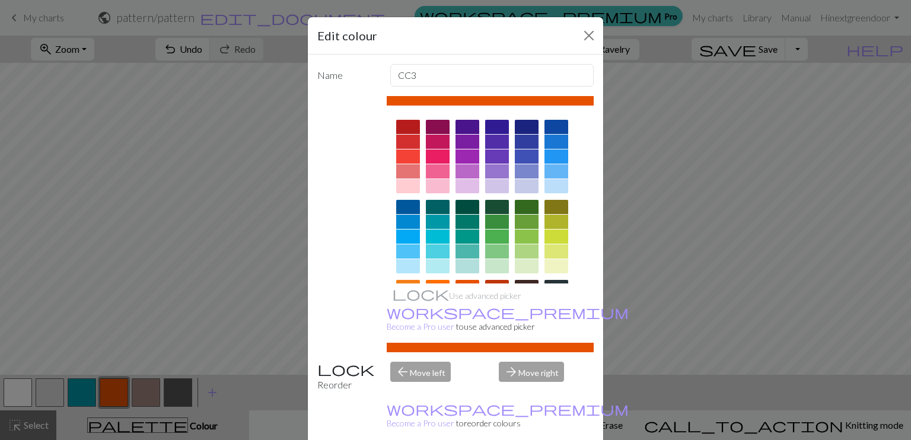
click at [402, 168] on div at bounding box center [408, 171] width 24 height 14
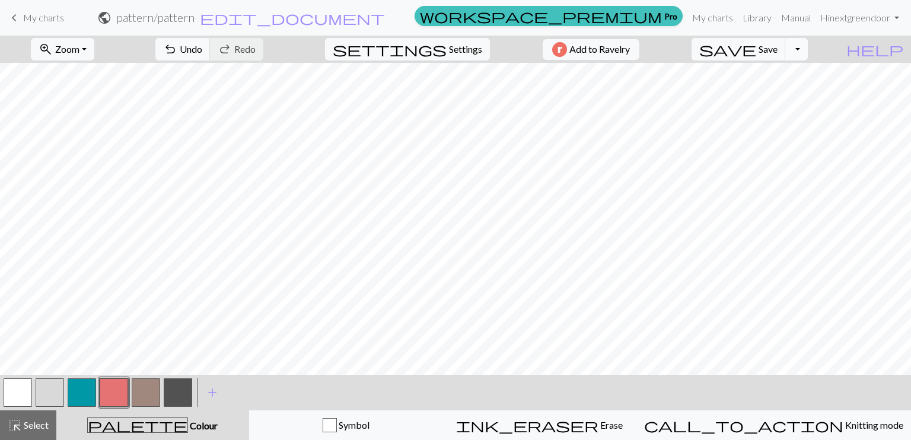
click at [808, 50] on button "Toggle Dropdown" at bounding box center [796, 49] width 23 height 23
click at [781, 103] on button "save_alt Download" at bounding box center [710, 94] width 196 height 19
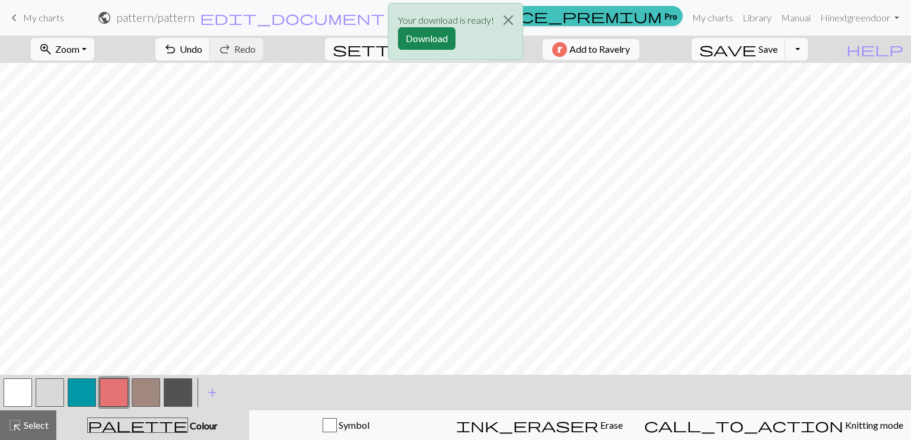
click at [819, 49] on div "Your download is ready! Download" at bounding box center [455, 34] width 911 height 69
click at [822, 47] on div "Your download is ready! Download" at bounding box center [455, 34] width 911 height 69
click at [775, 54] on div "Your download is ready! Download" at bounding box center [455, 34] width 911 height 69
click at [771, 49] on div "Your download is ready! Download" at bounding box center [455, 34] width 911 height 69
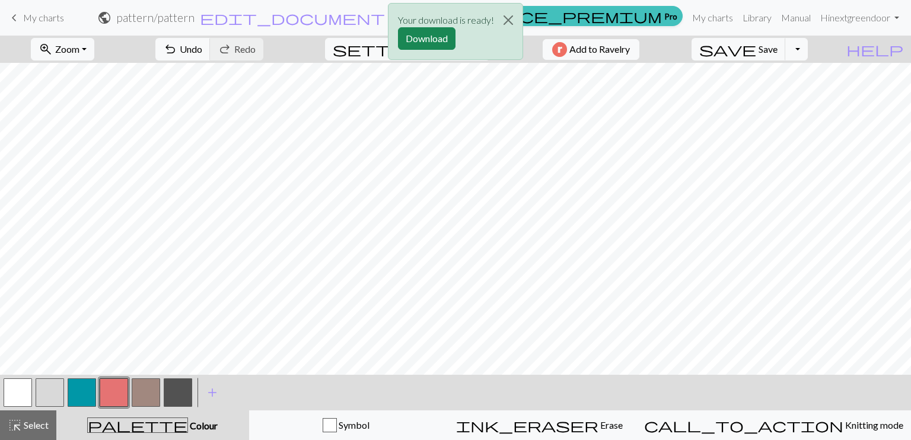
click at [823, 47] on div "Your download is ready! Download" at bounding box center [455, 34] width 911 height 69
click at [786, 52] on div "Your download is ready! Download" at bounding box center [455, 34] width 911 height 69
click at [823, 49] on div "Your download is ready! Download" at bounding box center [455, 34] width 911 height 69
click at [420, 37] on button "Download" at bounding box center [427, 38] width 58 height 23
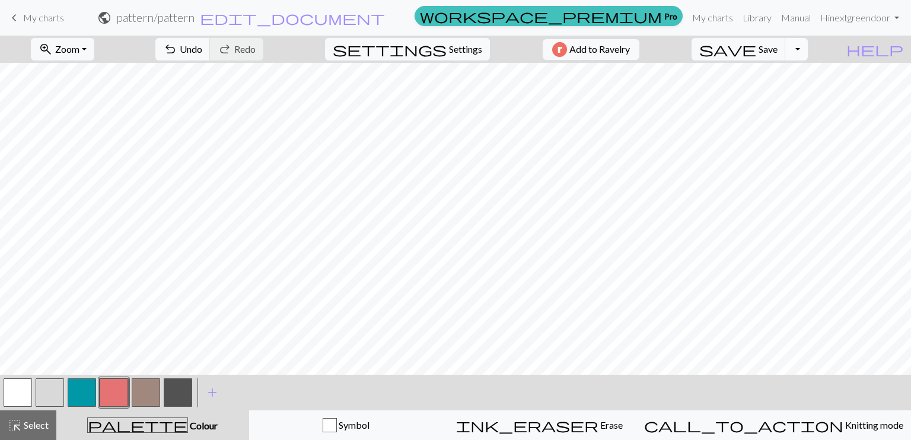
click at [808, 49] on button "Toggle Dropdown" at bounding box center [796, 49] width 23 height 23
click at [795, 75] on button "file_copy Save a copy" at bounding box center [710, 75] width 196 height 19
